Goal: Check status: Check status

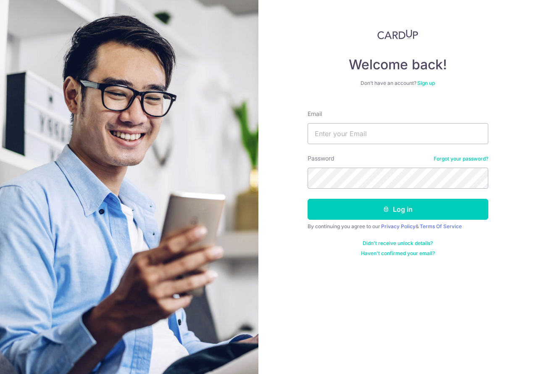
type input "[EMAIL_ADDRESS][DOMAIN_NAME]"
click at [308, 199] on button "Log in" at bounding box center [398, 209] width 181 height 21
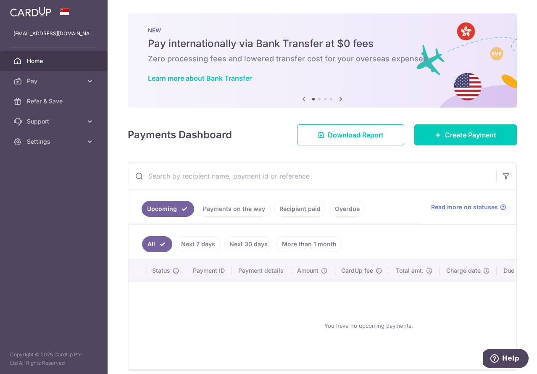
click at [523, 271] on div "× Pause Schedule Pause all future payments in this series Pause just this one p…" at bounding box center [323, 187] width 430 height 374
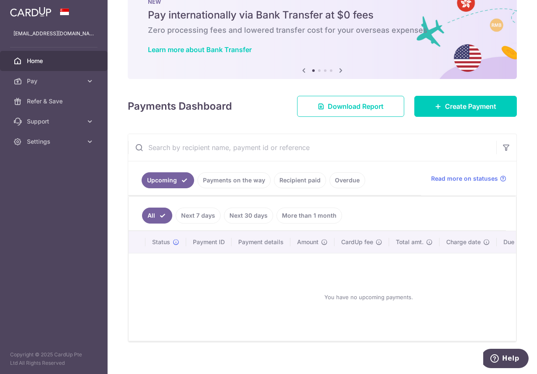
scroll to position [41, 0]
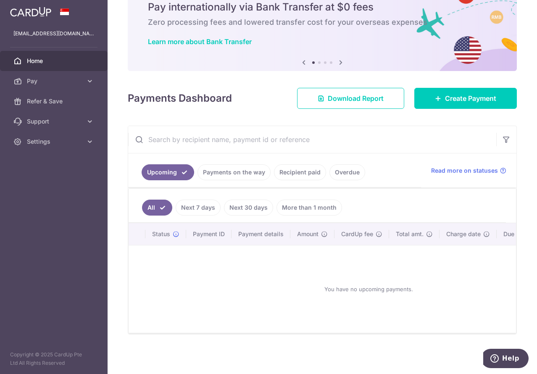
click at [201, 201] on link "Next 7 days" at bounding box center [198, 208] width 45 height 16
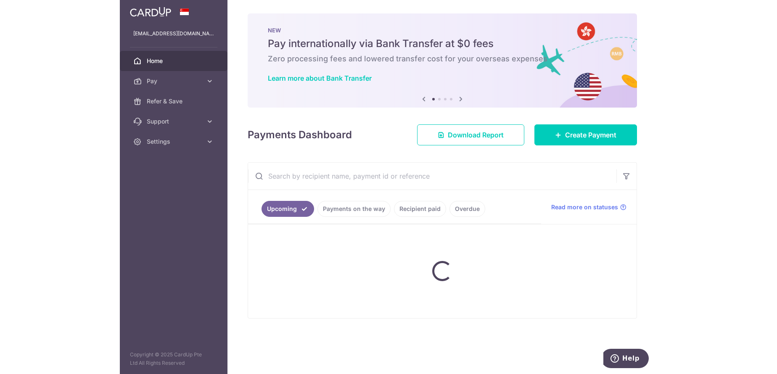
scroll to position [0, 0]
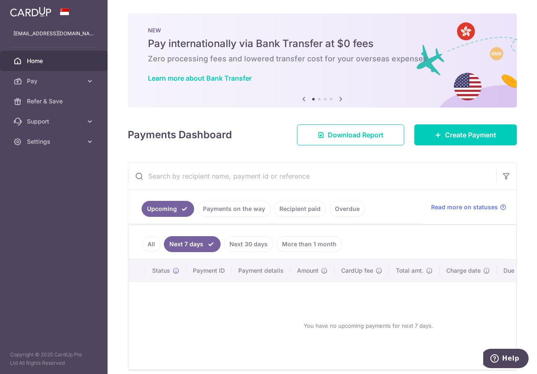
click at [234, 209] on link "Payments on the way" at bounding box center [234, 209] width 73 height 16
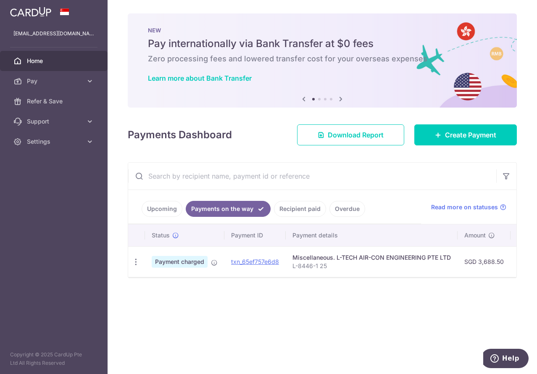
click at [282, 276] on td "txn_65ef757e6d8" at bounding box center [255, 261] width 61 height 31
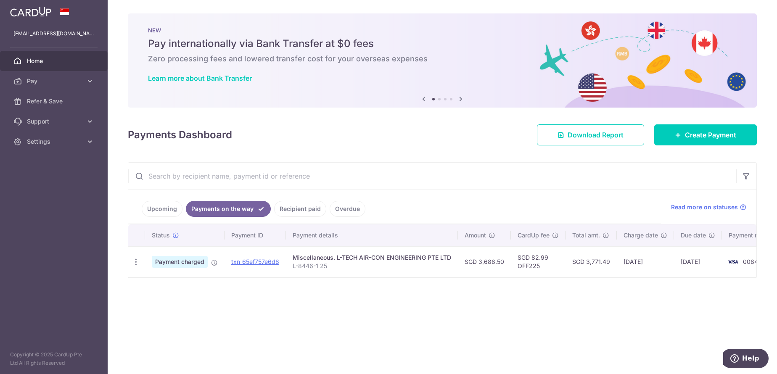
click at [307, 211] on link "Recipient paid" at bounding box center [300, 209] width 52 height 16
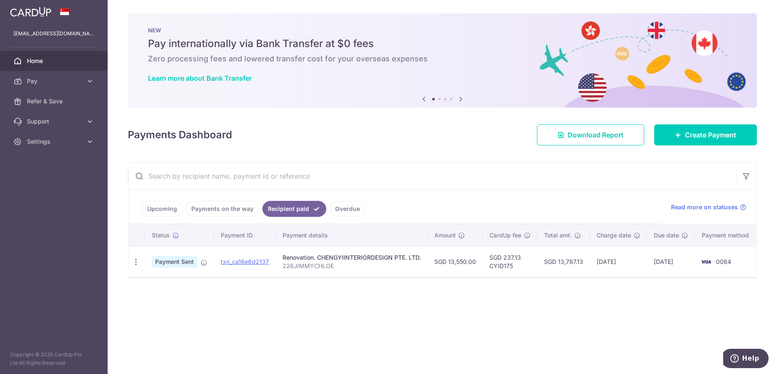
click at [241, 206] on link "Payments on the way" at bounding box center [222, 209] width 73 height 16
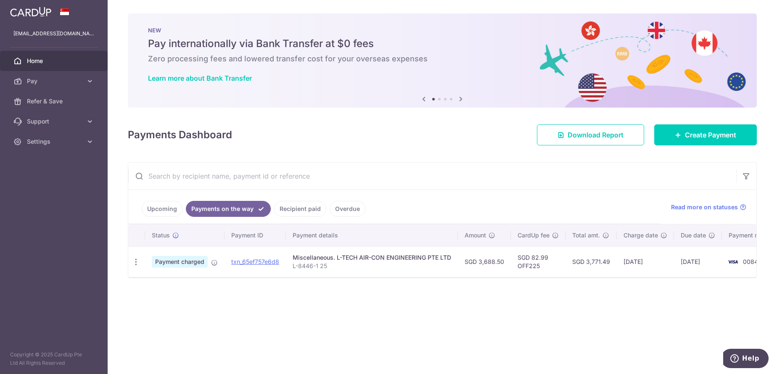
click at [297, 210] on link "Recipient paid" at bounding box center [300, 209] width 52 height 16
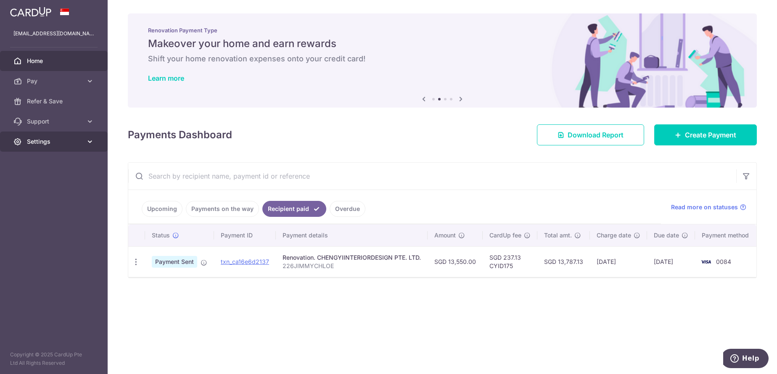
click at [69, 146] on link "Settings" at bounding box center [54, 142] width 108 height 20
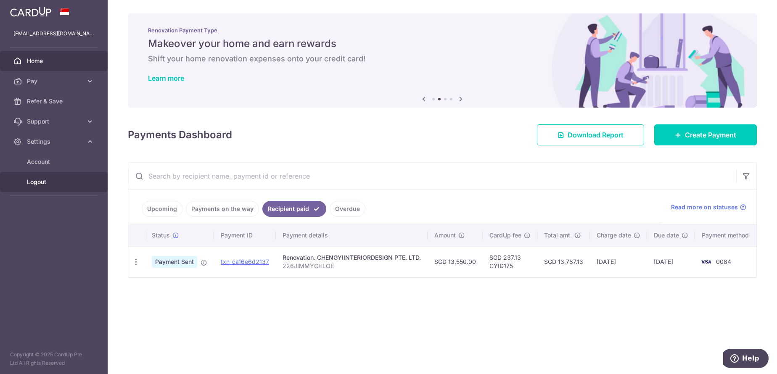
click at [60, 187] on link "Logout" at bounding box center [54, 182] width 108 height 20
